Goal: Communication & Community: Share content

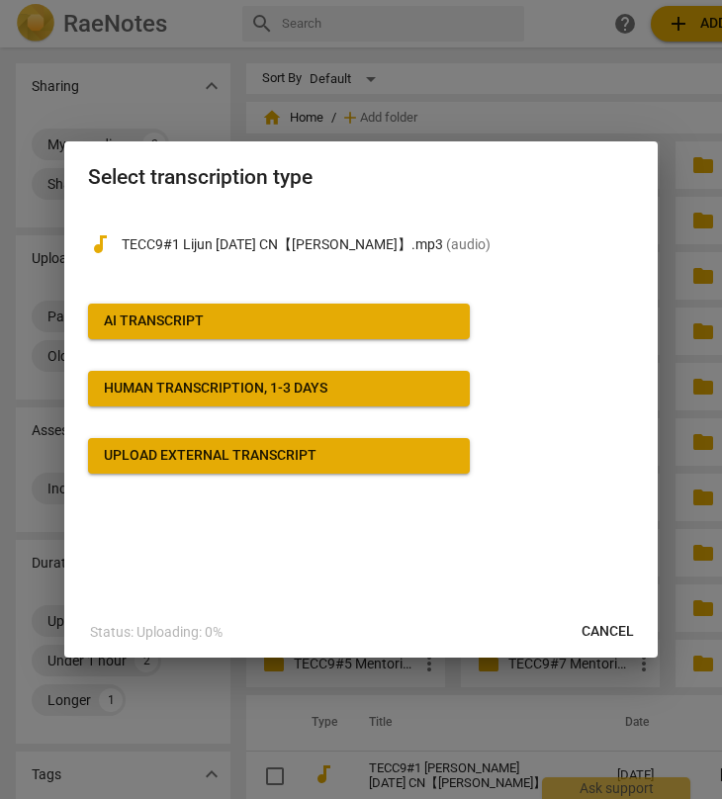
click at [247, 319] on span "AI Transcript" at bounding box center [279, 322] width 350 height 20
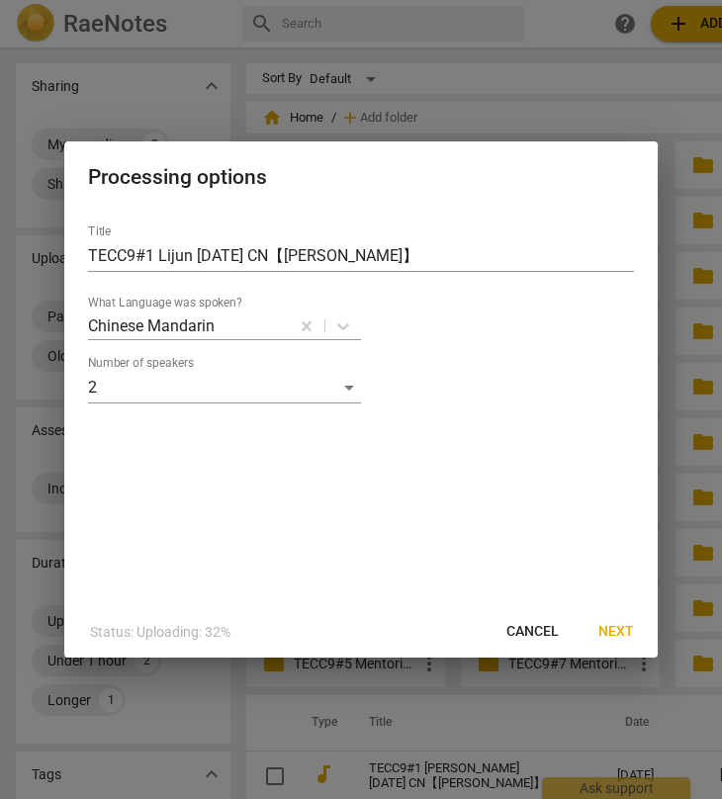
click at [610, 636] on span "Next" at bounding box center [616, 632] width 36 height 20
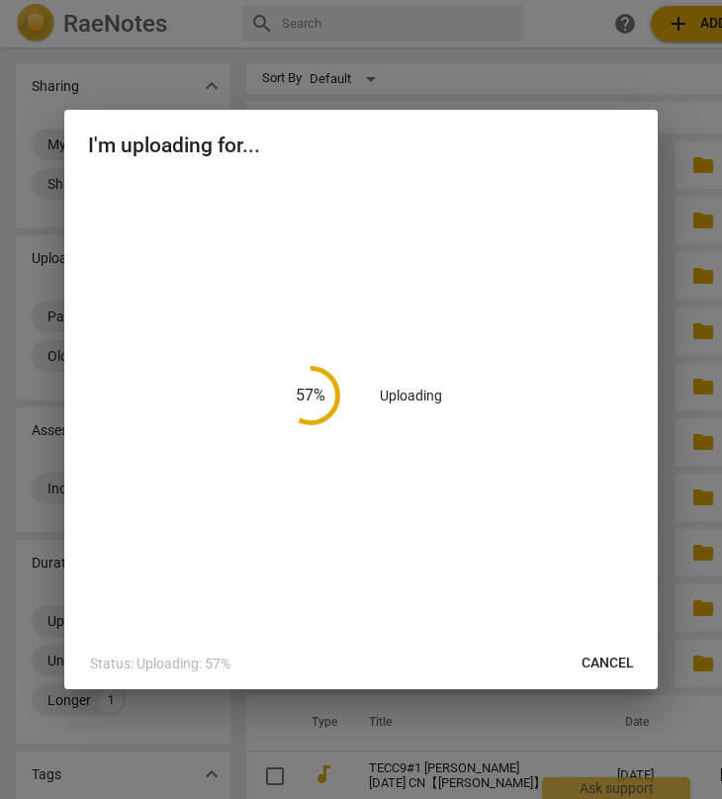
click at [184, 32] on div at bounding box center [361, 399] width 722 height 799
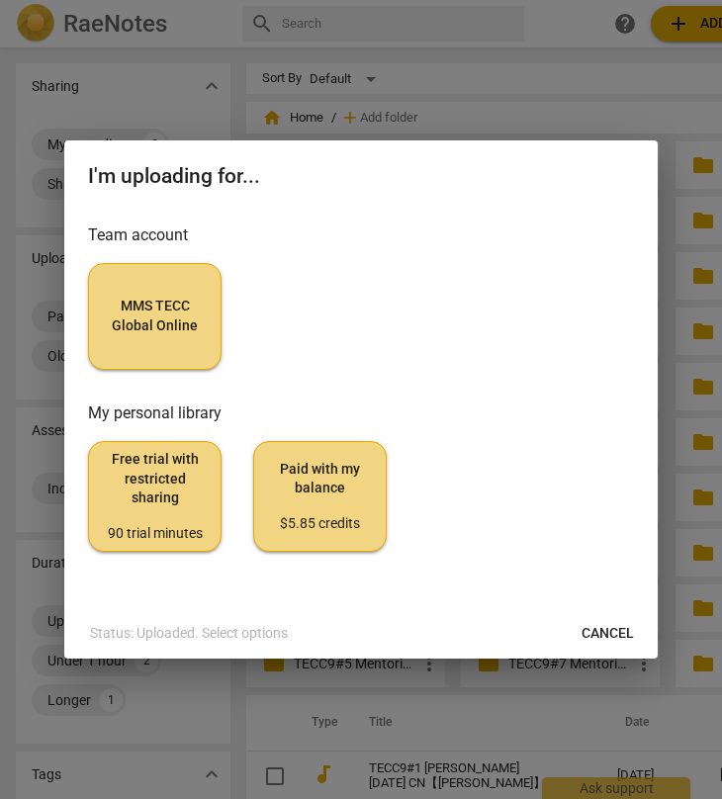
click at [154, 318] on span "MMS TECC Global Online" at bounding box center [155, 316] width 100 height 39
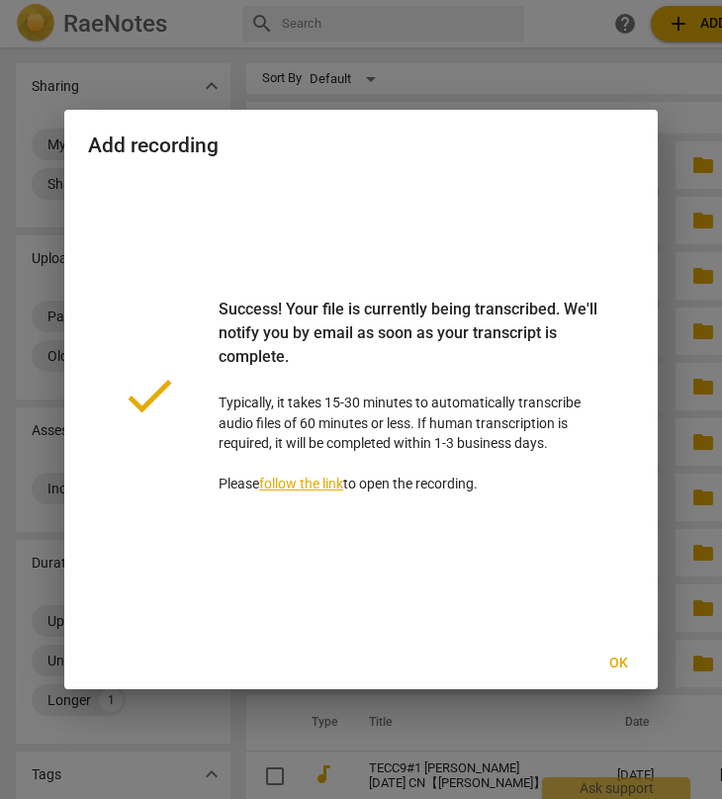
click at [614, 663] on span "Ok" at bounding box center [618, 664] width 32 height 20
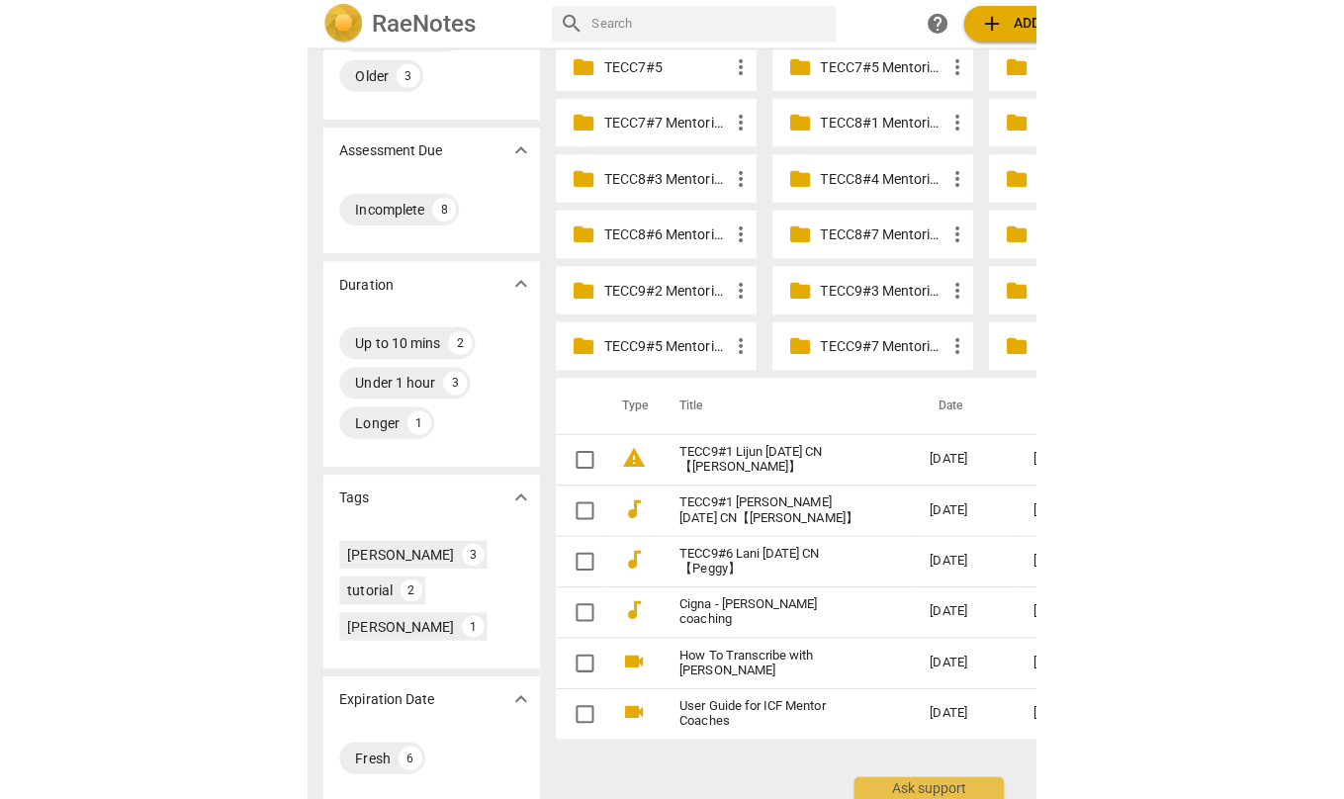
scroll to position [331, 0]
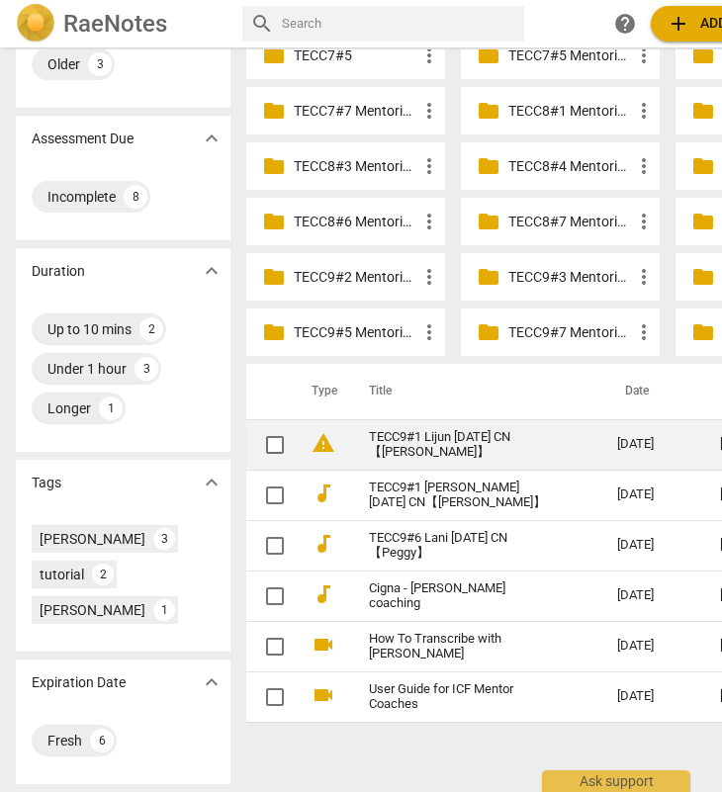
click at [447, 438] on link "TECC9#1 Lijun [DATE] CN【[PERSON_NAME]】" at bounding box center [457, 445] width 177 height 30
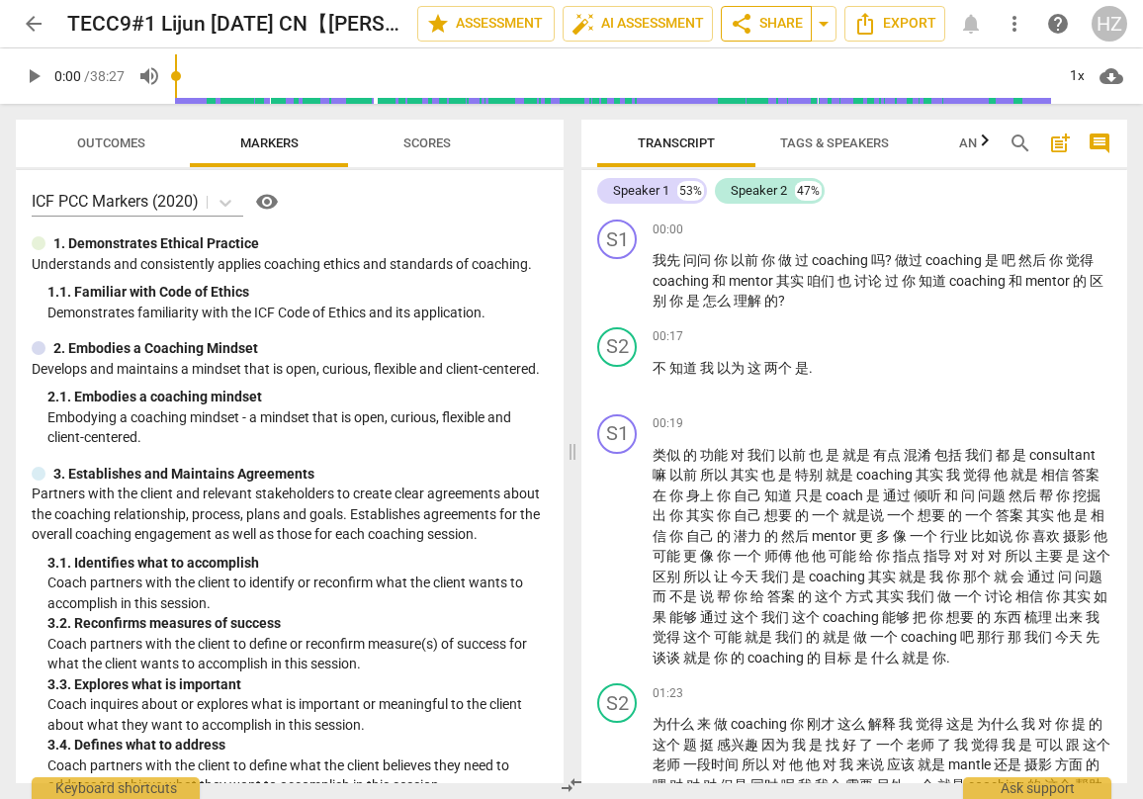
click at [721, 19] on span "share Share" at bounding box center [766, 24] width 73 height 24
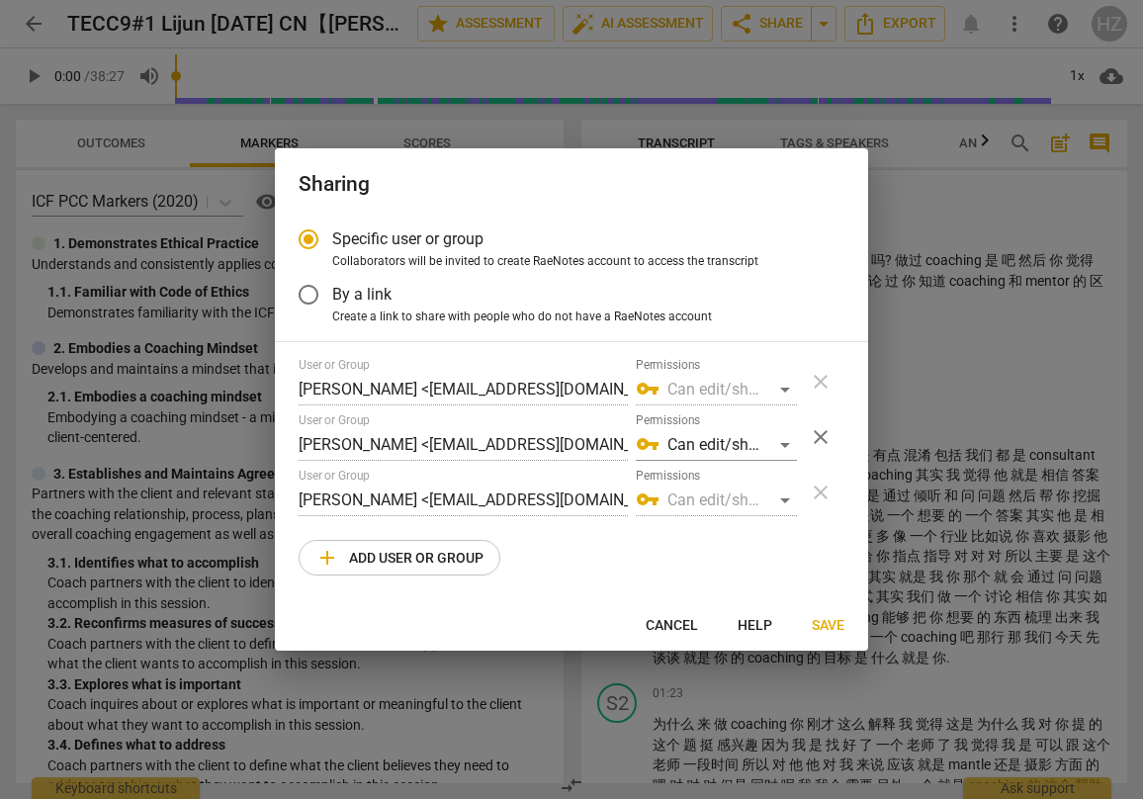
click at [374, 566] on span "add Add user or group" at bounding box center [400, 558] width 168 height 24
radio input "false"
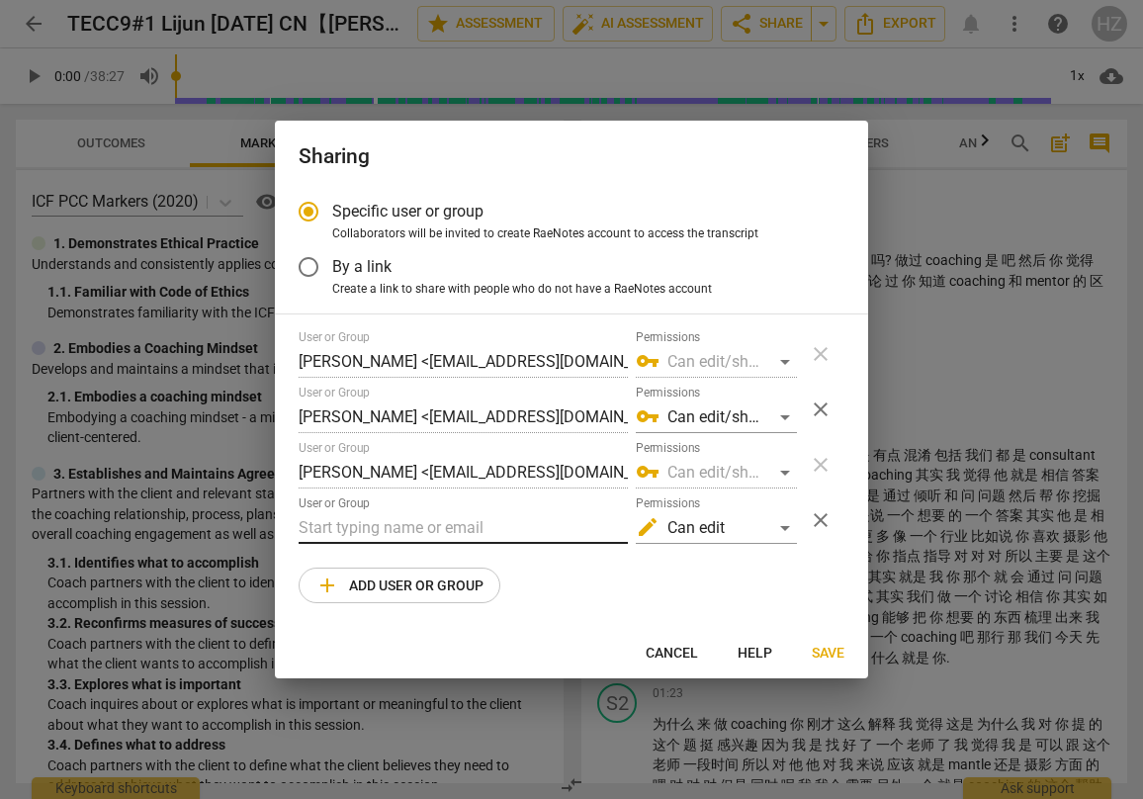
click at [426, 526] on input "text" at bounding box center [463, 528] width 329 height 32
paste input "[EMAIL_ADDRESS][DOMAIN_NAME]"
type input "[EMAIL_ADDRESS][DOMAIN_NAME]"
click at [702, 596] on div "User or Group [PERSON_NAME] <[EMAIL_ADDRESS][DOMAIN_NAME]> Permissions vpn_key …" at bounding box center [572, 466] width 546 height 273
click at [721, 661] on span "Save" at bounding box center [828, 654] width 33 height 20
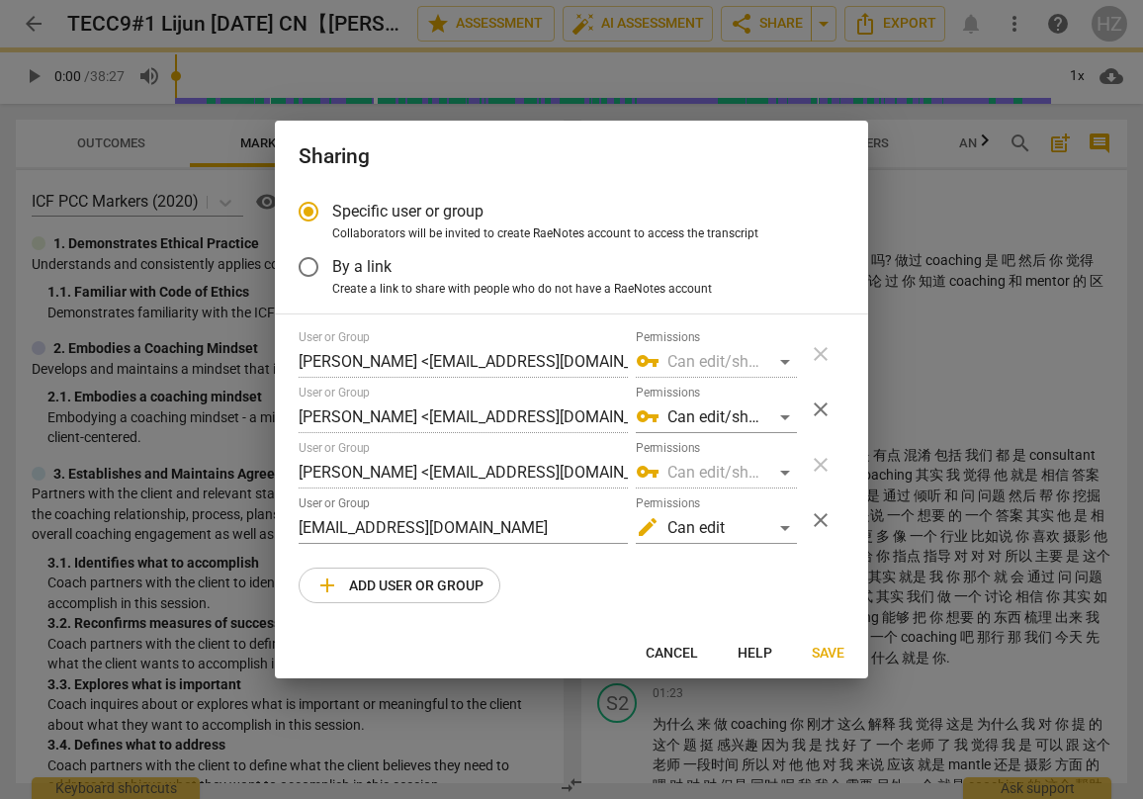
radio input "false"
type input "[PERSON_NAME] <[EMAIL_ADDRESS][DOMAIN_NAME]>"
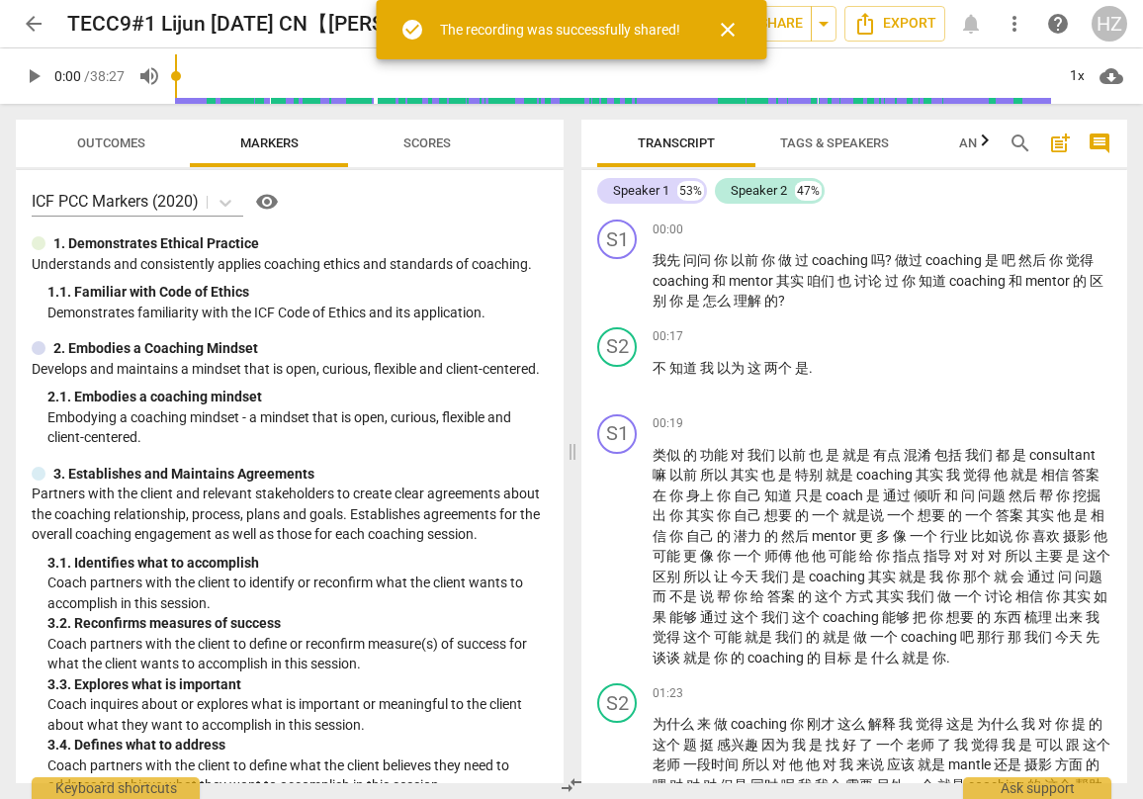
click at [25, 18] on span "arrow_back" at bounding box center [34, 24] width 24 height 24
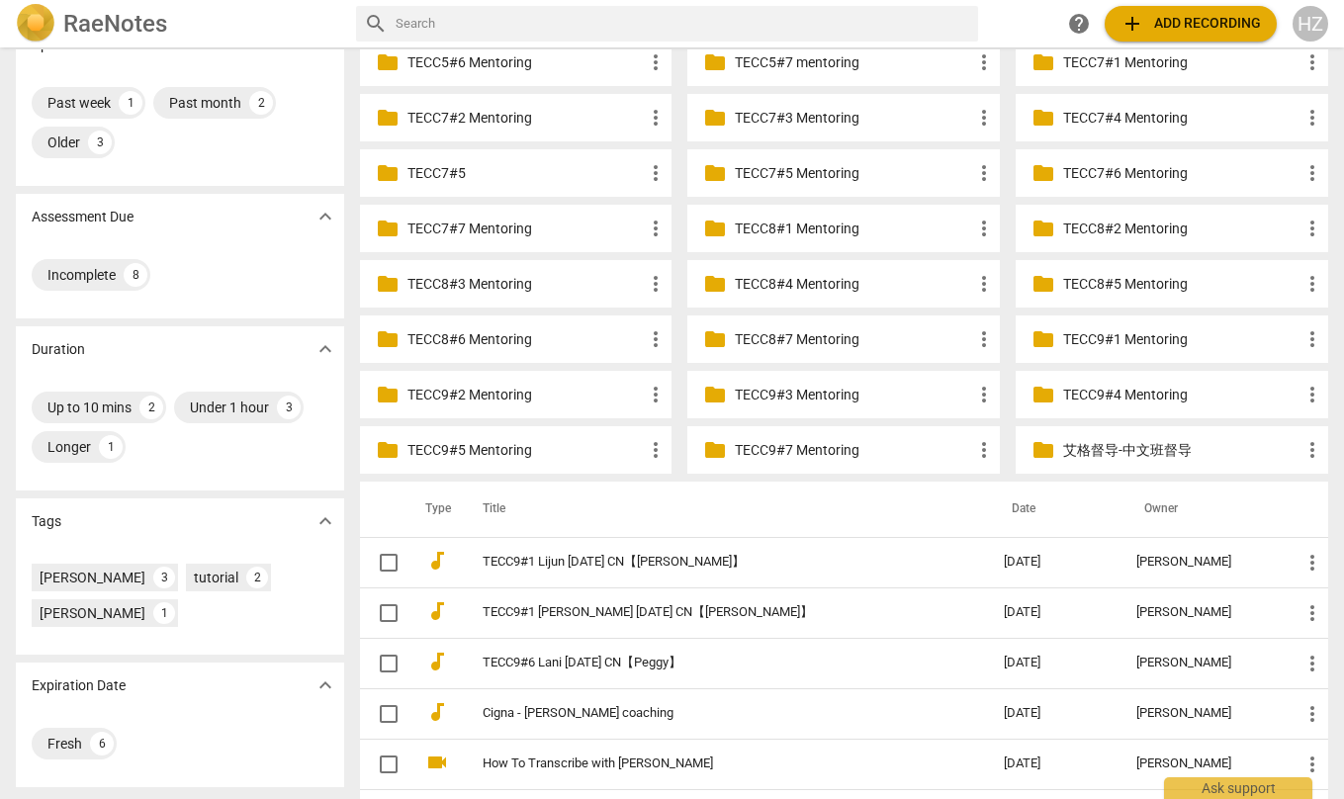
scroll to position [206, 0]
